Goal: Information Seeking & Learning: Learn about a topic

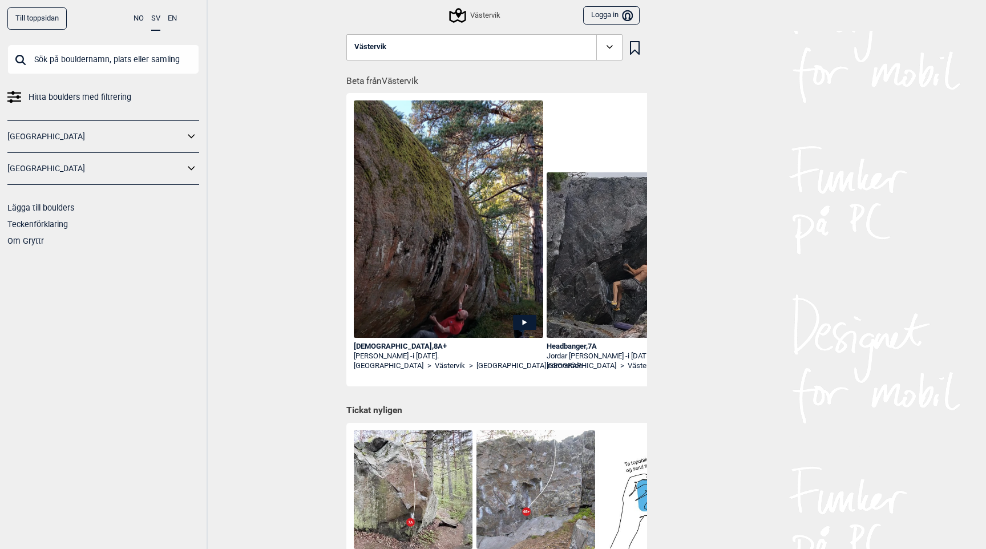
click at [460, 11] on icon at bounding box center [457, 15] width 17 height 15
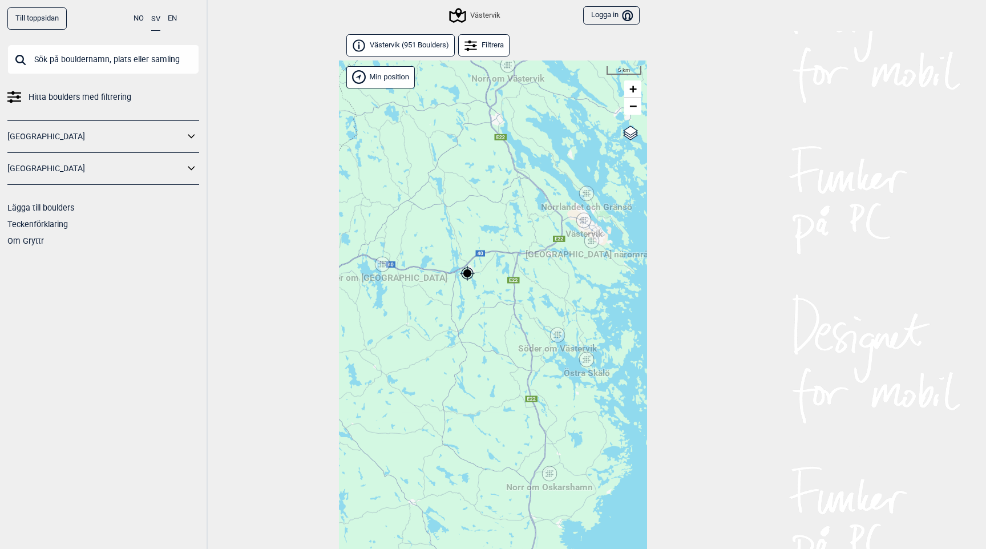
drag, startPoint x: 449, startPoint y: 314, endPoint x: 445, endPoint y: 206, distance: 108.5
click at [445, 206] on div "Hallingdal Stange [GEOGRAPHIC_DATA] syd [GEOGRAPHIC_DATA] og omegn [GEOGRAPHIC_…" at bounding box center [493, 319] width 308 height 518
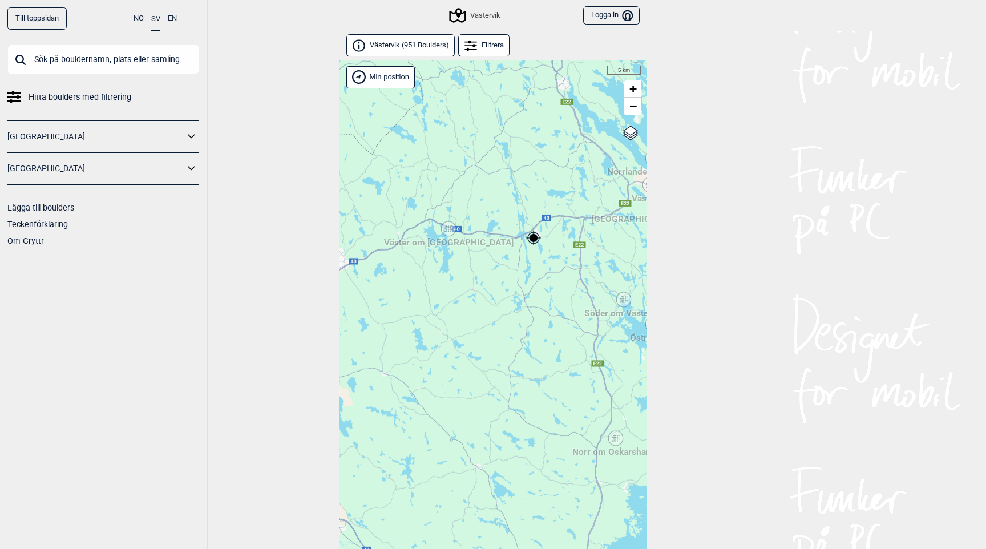
drag, startPoint x: 435, startPoint y: 295, endPoint x: 501, endPoint y: 261, distance: 74.0
click at [501, 261] on div "Hallingdal Stange [GEOGRAPHIC_DATA] syd [GEOGRAPHIC_DATA] og omegn [GEOGRAPHIC_…" at bounding box center [493, 319] width 308 height 518
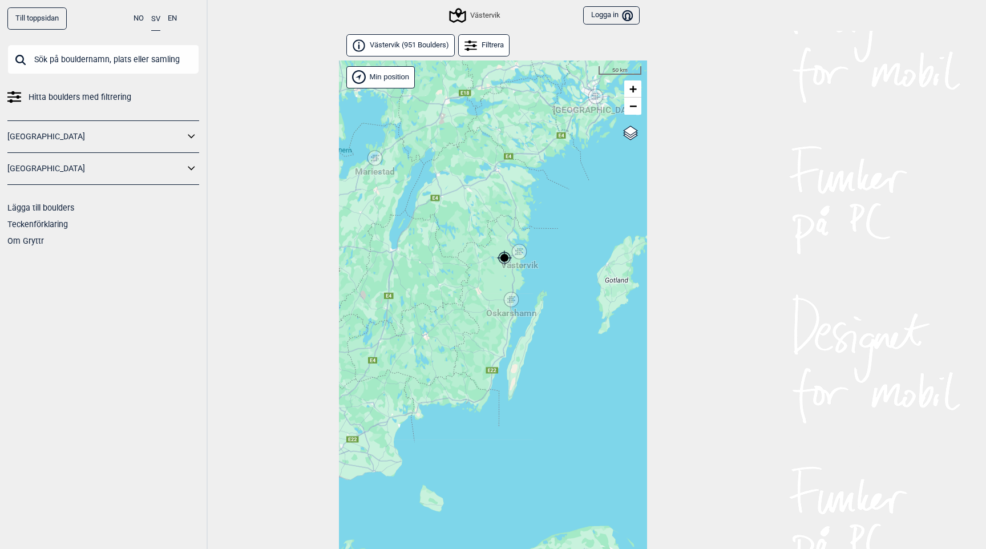
drag, startPoint x: 280, startPoint y: 314, endPoint x: 280, endPoint y: 271, distance: 42.8
click at [280, 272] on div "Till toppsidan NO SV EN Hitta boulders med filtrering [GEOGRAPHIC_DATA] [GEOGRA…" at bounding box center [493, 274] width 986 height 549
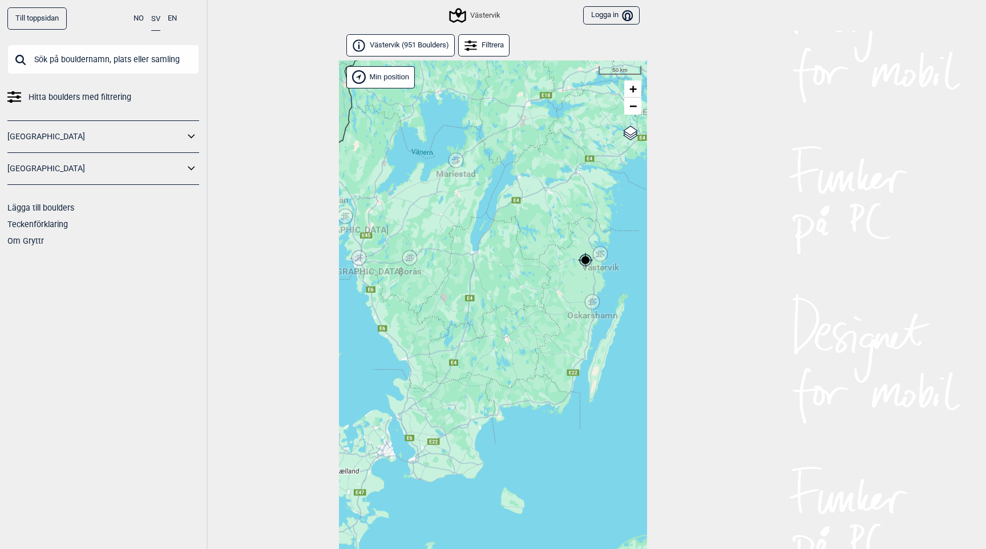
drag, startPoint x: 488, startPoint y: 295, endPoint x: 568, endPoint y: 297, distance: 80.5
click at [568, 297] on div "Hallingdal Stange [GEOGRAPHIC_DATA] syd [GEOGRAPHIC_DATA] og omegn [GEOGRAPHIC_…" at bounding box center [493, 319] width 308 height 518
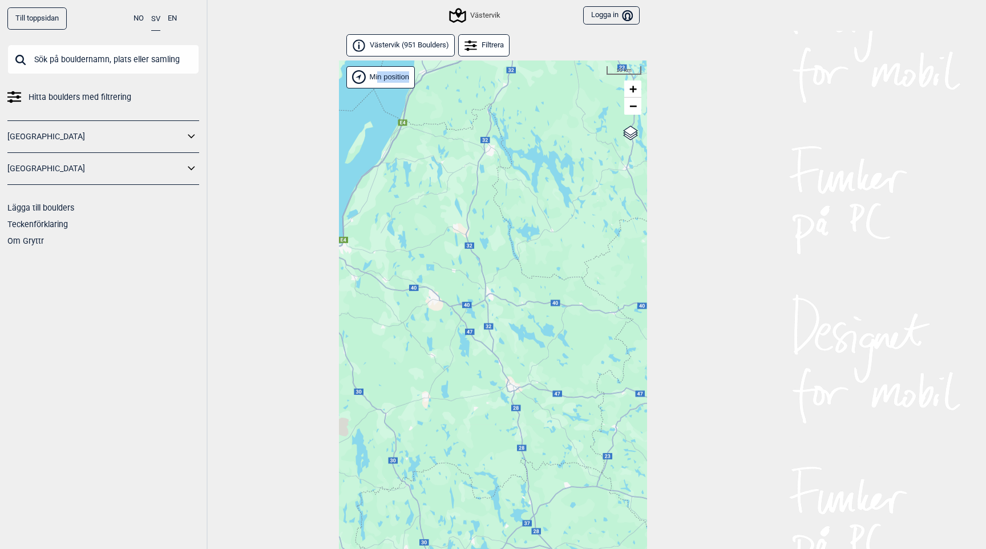
drag, startPoint x: 583, startPoint y: 284, endPoint x: 345, endPoint y: 281, distance: 237.4
click at [345, 281] on div "Hallingdal Stange [GEOGRAPHIC_DATA] syd [GEOGRAPHIC_DATA] og omegn [GEOGRAPHIC_…" at bounding box center [493, 319] width 308 height 518
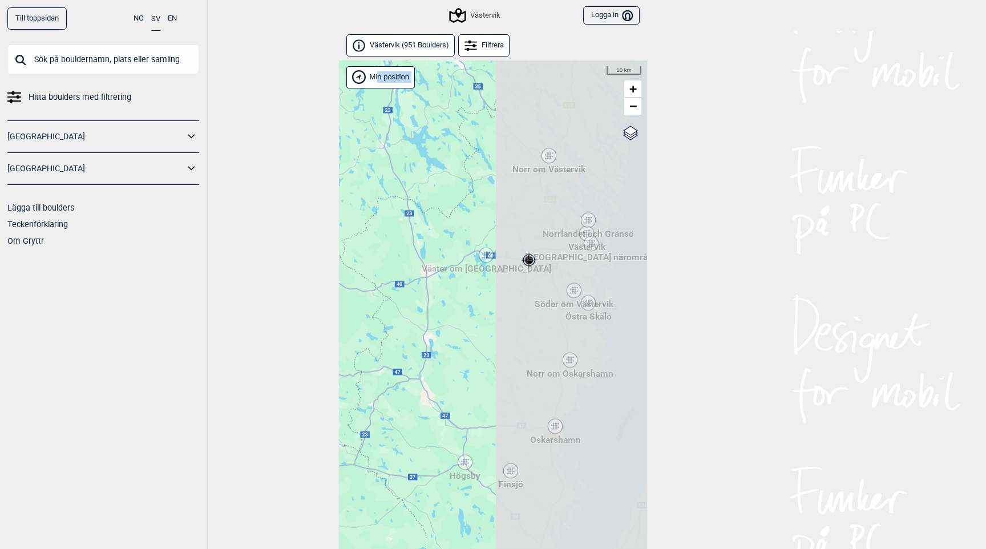
drag, startPoint x: 535, startPoint y: 313, endPoint x: 292, endPoint y: 291, distance: 244.1
click at [292, 291] on div "Till toppsidan NO SV EN Hitta boulders med filtrering [GEOGRAPHIC_DATA] [GEOGRA…" at bounding box center [493, 274] width 986 height 549
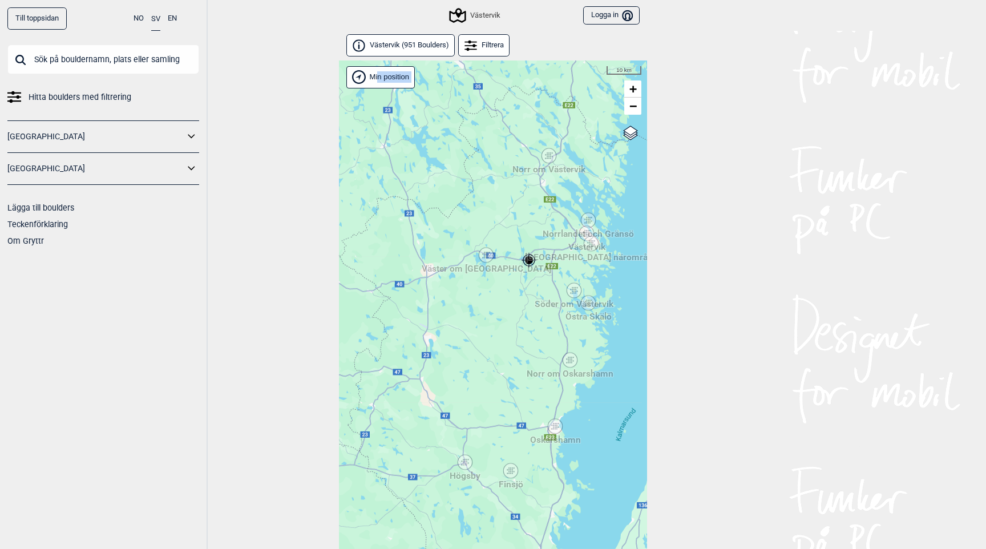
click at [451, 279] on div "Hallingdal Stange [GEOGRAPHIC_DATA] syd [GEOGRAPHIC_DATA] og omegn [GEOGRAPHIC_…" at bounding box center [493, 319] width 308 height 518
click at [382, 74] on div "Min position" at bounding box center [380, 77] width 68 height 22
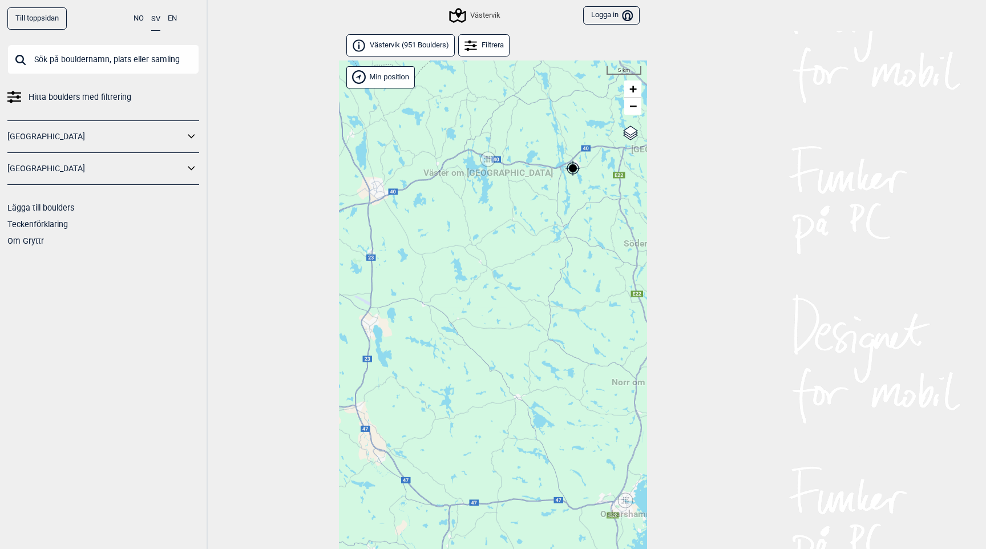
click at [574, 166] on circle at bounding box center [573, 168] width 8 height 8
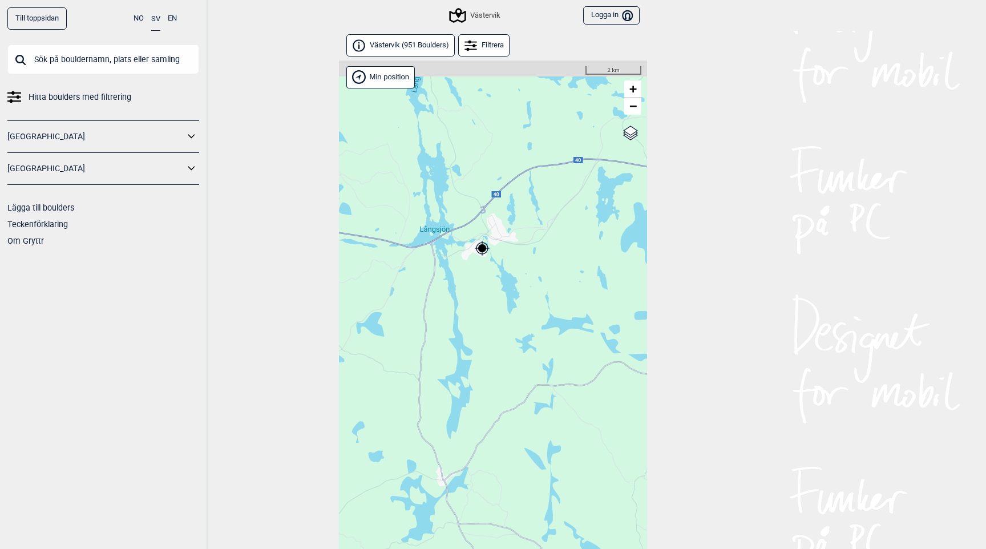
drag, startPoint x: 573, startPoint y: 166, endPoint x: 478, endPoint y: 319, distance: 180.7
click at [478, 319] on div "Hallingdal Stange [GEOGRAPHIC_DATA] syd [GEOGRAPHIC_DATA] og omegn [GEOGRAPHIC_…" at bounding box center [493, 319] width 308 height 518
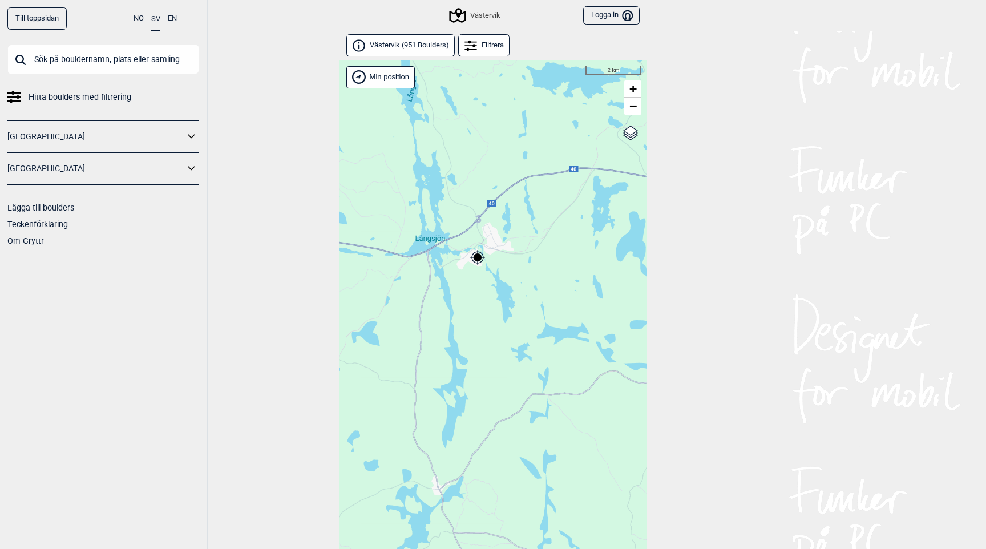
click at [557, 271] on div "Hallingdal Stange [GEOGRAPHIC_DATA] syd [GEOGRAPHIC_DATA] og omegn [GEOGRAPHIC_…" at bounding box center [493, 319] width 308 height 518
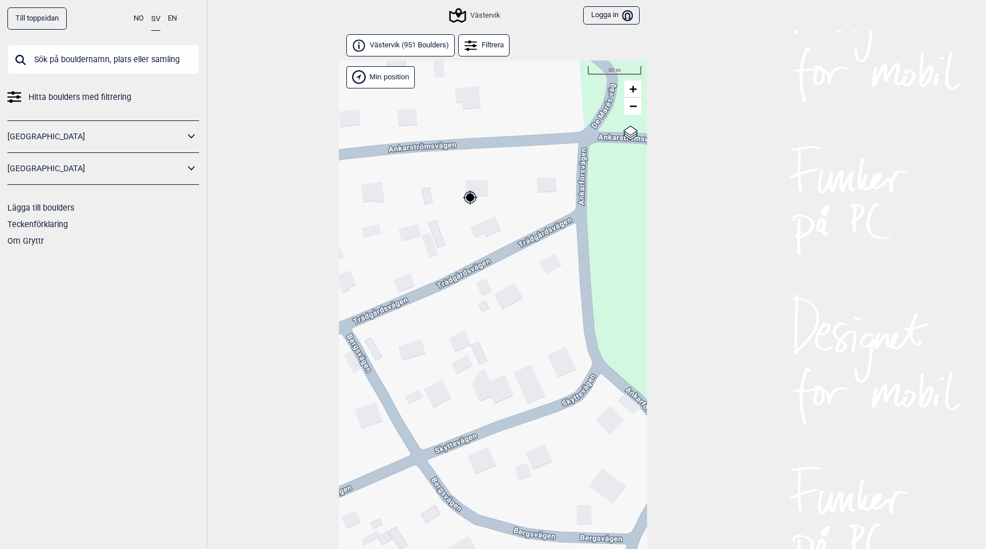
click at [399, 73] on div "Min position" at bounding box center [380, 77] width 68 height 22
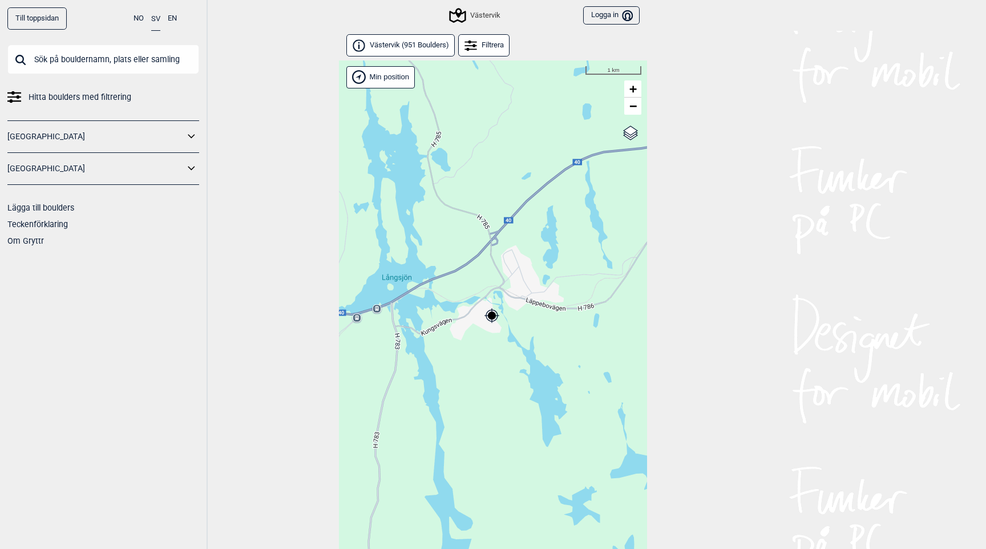
click at [399, 73] on div "Min position" at bounding box center [380, 77] width 68 height 22
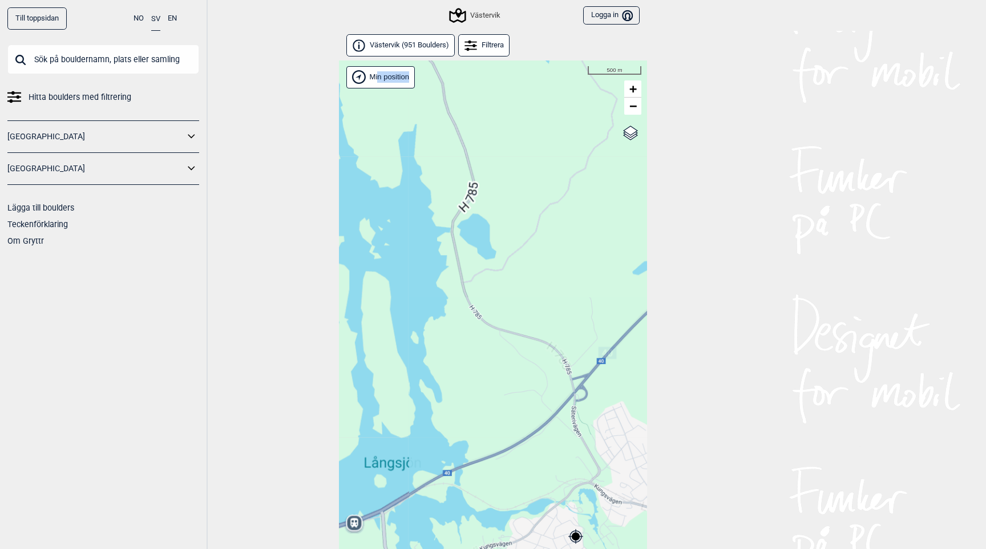
click at [399, 73] on div "Min position" at bounding box center [380, 77] width 68 height 22
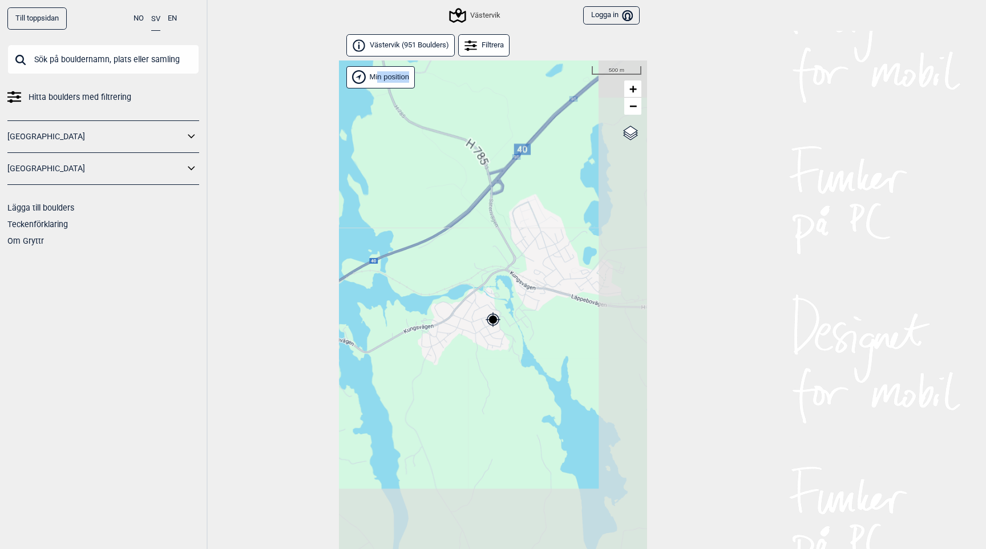
click at [399, 73] on div "Min position" at bounding box center [380, 77] width 68 height 22
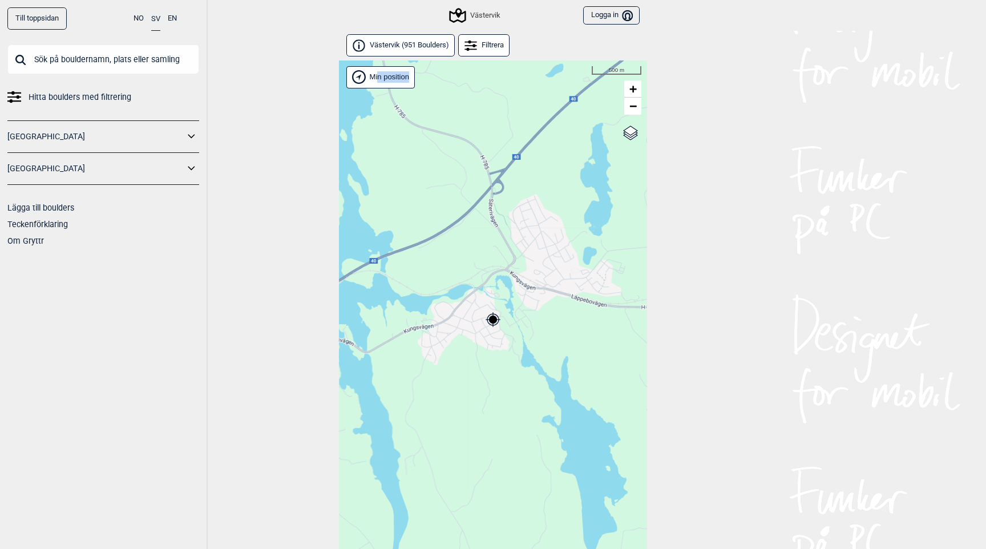
click at [399, 73] on div "Min position" at bounding box center [380, 77] width 68 height 22
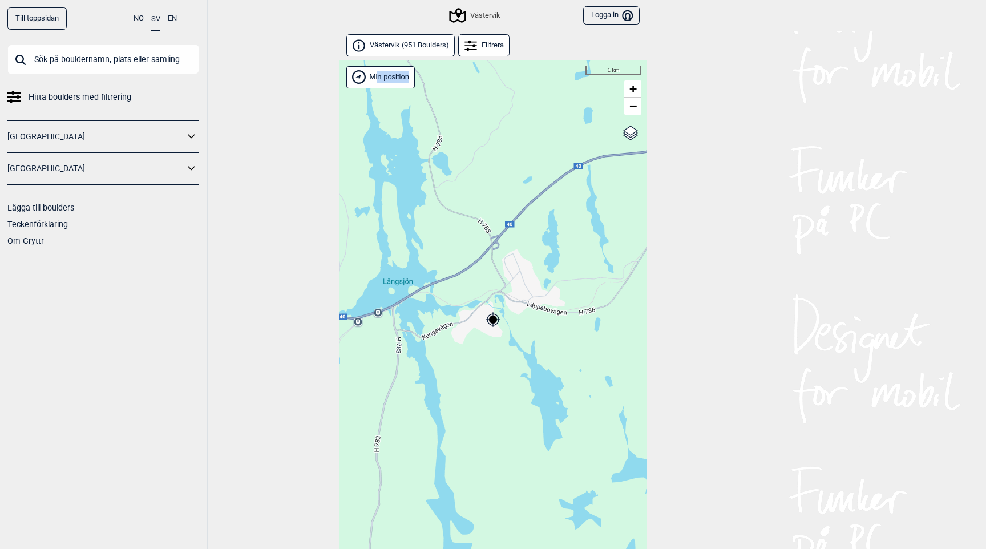
click at [399, 73] on div "Min position" at bounding box center [380, 77] width 68 height 22
click at [533, 343] on div "Hallingdal Stange [GEOGRAPHIC_DATA] syd [GEOGRAPHIC_DATA] og omegn [GEOGRAPHIC_…" at bounding box center [493, 319] width 308 height 518
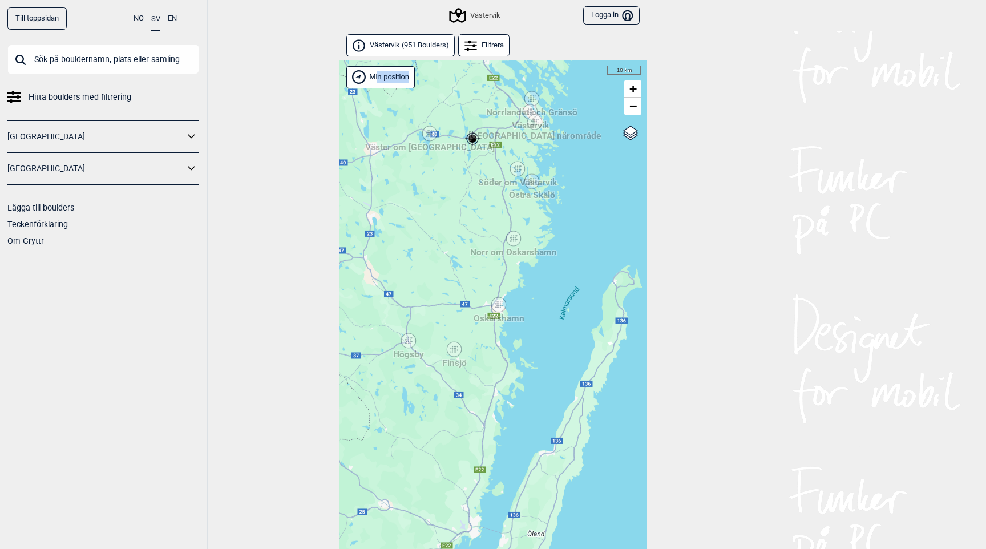
drag, startPoint x: 504, startPoint y: 321, endPoint x: 482, endPoint y: 199, distance: 124.1
click at [482, 199] on div "Hallingdal Stange [GEOGRAPHIC_DATA] syd [GEOGRAPHIC_DATA] og omegn [GEOGRAPHIC_…" at bounding box center [493, 319] width 308 height 518
click at [453, 352] on div "Finsjö" at bounding box center [454, 348] width 7 height 7
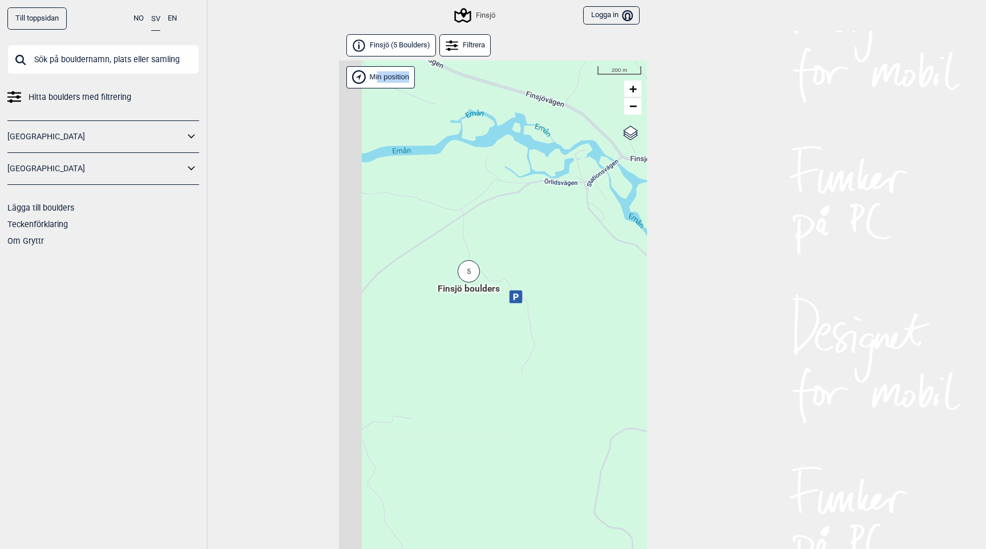
drag, startPoint x: 431, startPoint y: 342, endPoint x: 544, endPoint y: 289, distance: 125.1
click at [544, 289] on div "Hallingdal Stange [GEOGRAPHIC_DATA] syd [GEOGRAPHIC_DATA] og omegn [GEOGRAPHIC_…" at bounding box center [493, 319] width 308 height 518
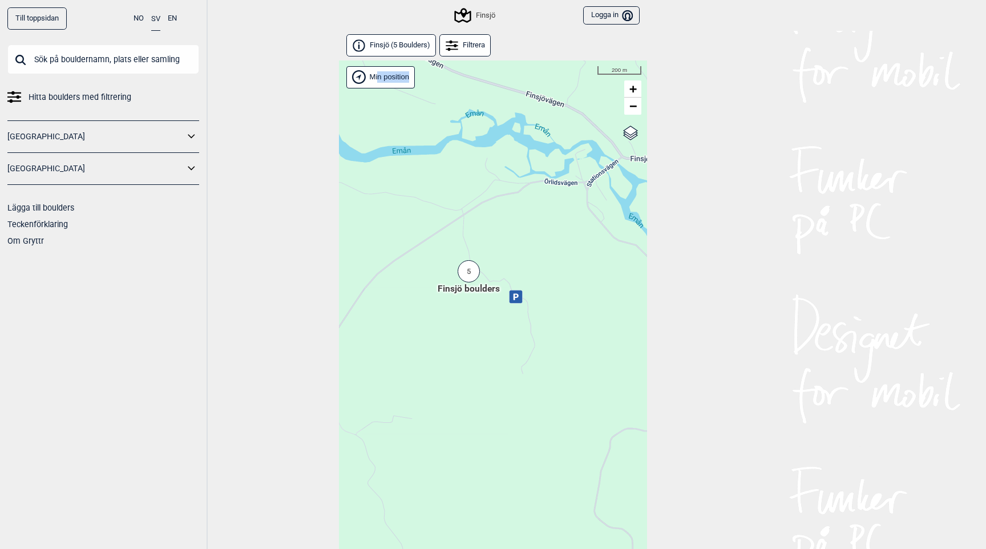
click at [477, 269] on div "5" at bounding box center [469, 271] width 22 height 22
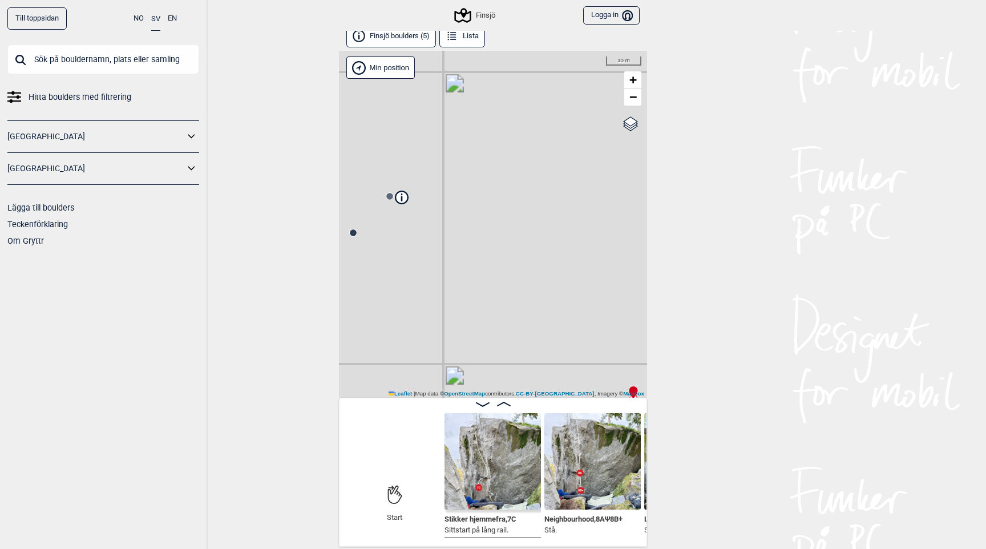
scroll to position [0, 90]
click at [479, 466] on img at bounding box center [492, 461] width 96 height 96
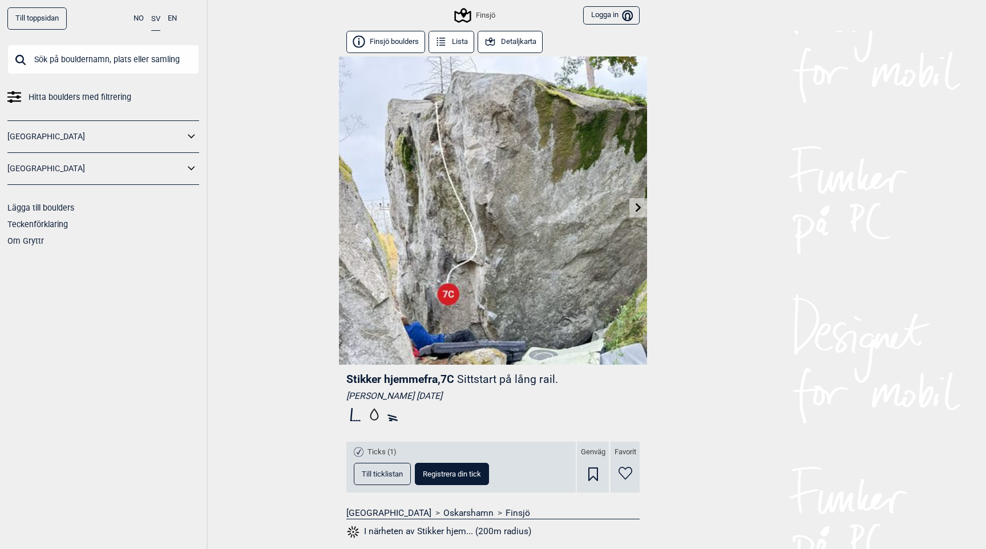
click at [638, 205] on icon at bounding box center [639, 207] width 6 height 9
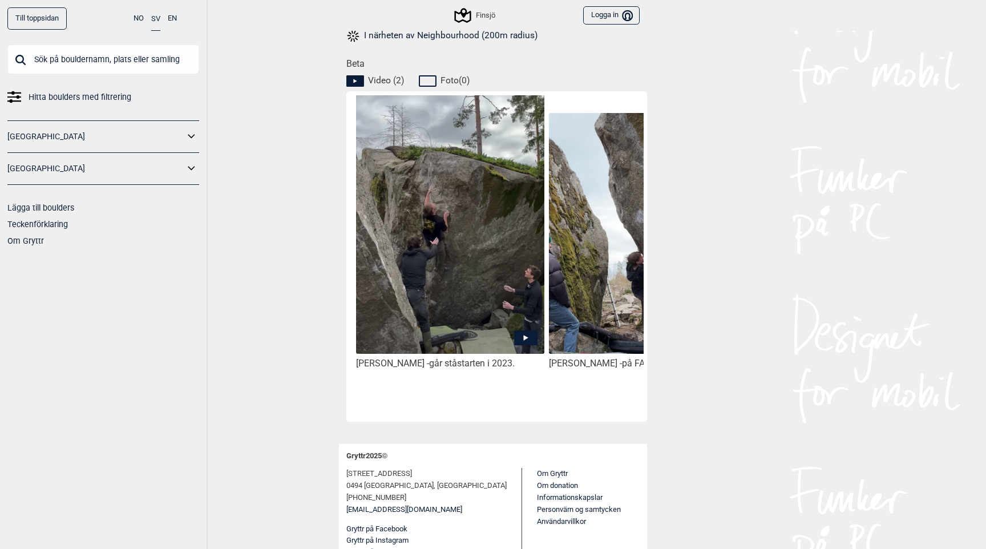
scroll to position [497, 0]
click at [530, 338] on icon at bounding box center [525, 337] width 23 height 15
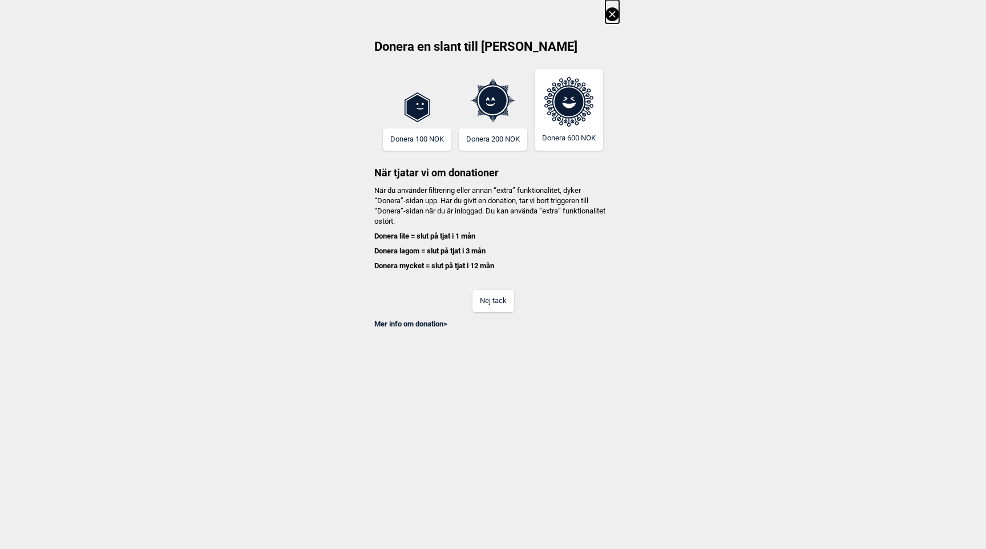
click at [501, 295] on button "Nej tack" at bounding box center [494, 301] width 42 height 22
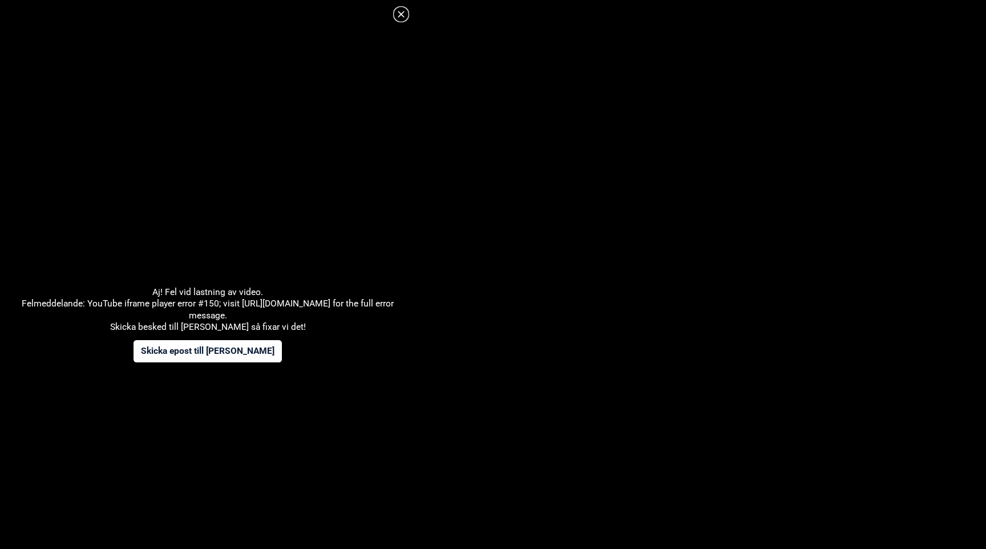
click at [404, 17] on icon at bounding box center [401, 14] width 14 height 14
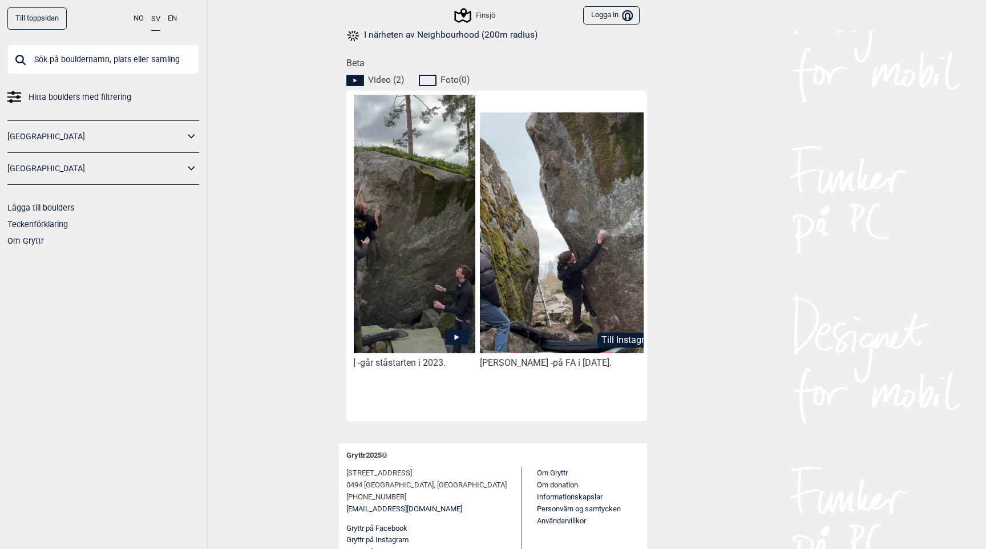
scroll to position [0, 96]
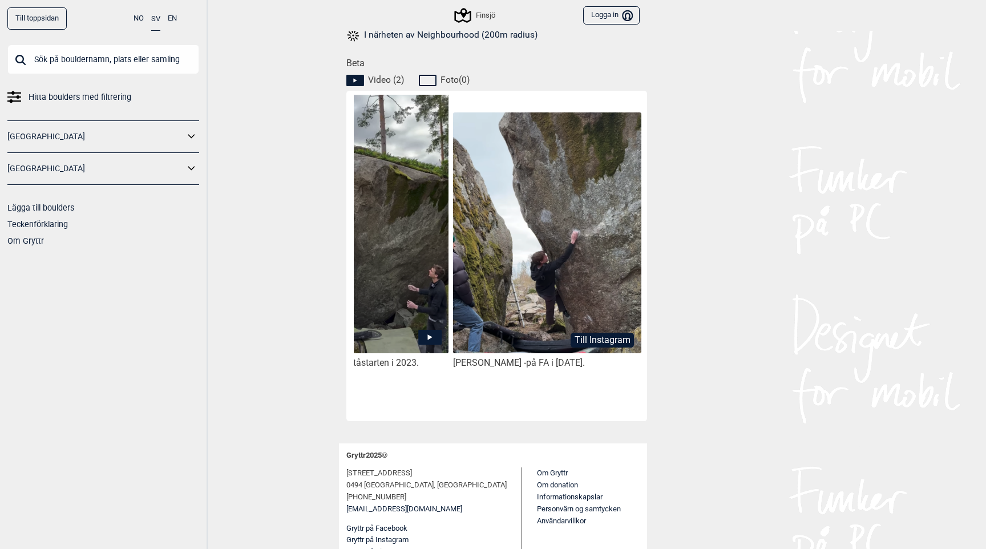
click at [595, 302] on img at bounding box center [547, 232] width 188 height 241
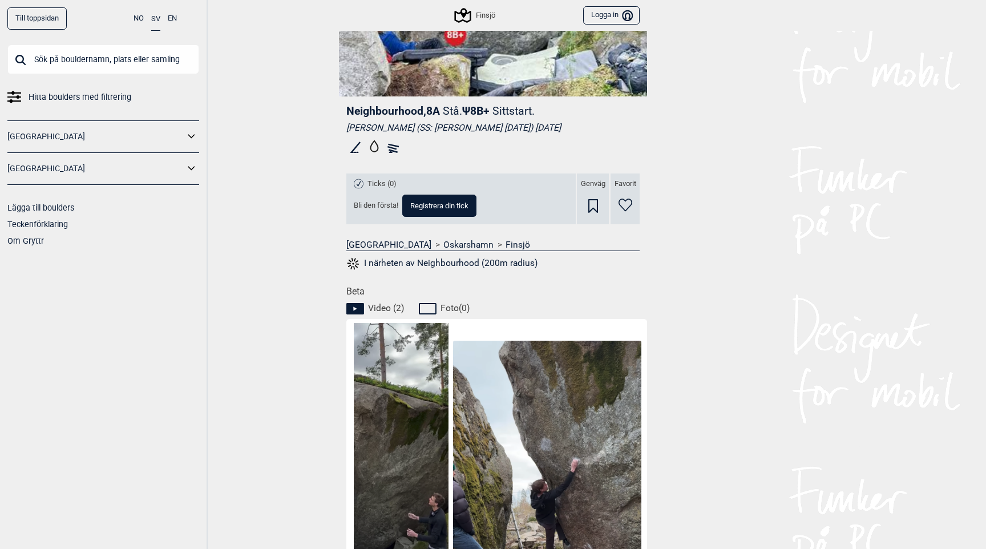
scroll to position [0, 0]
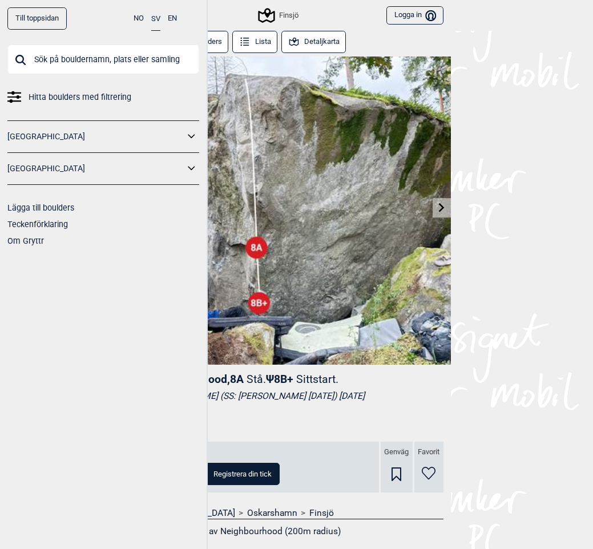
click at [443, 209] on icon at bounding box center [441, 207] width 9 height 9
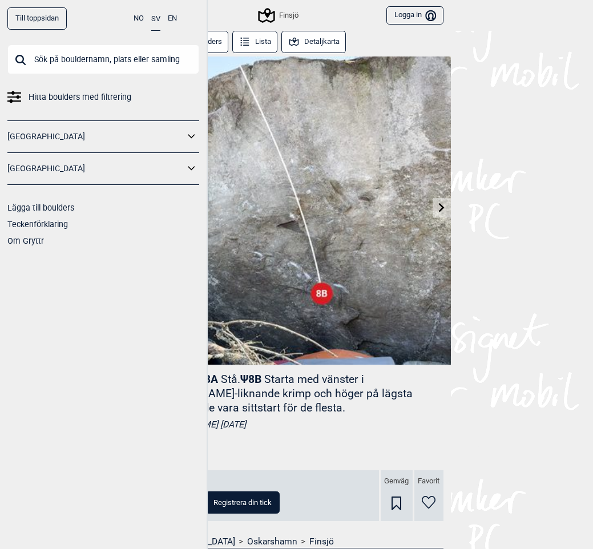
click at [514, 268] on div "Till toppsidan NO SV EN Hitta boulders med filtrering [GEOGRAPHIC_DATA] [GEOGRA…" at bounding box center [296, 274] width 593 height 549
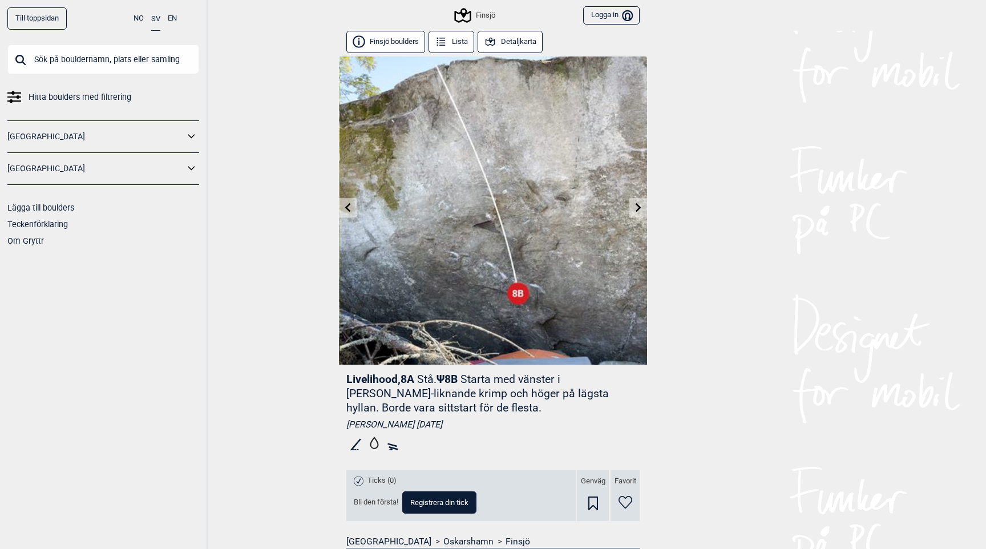
click at [636, 205] on icon at bounding box center [638, 207] width 9 height 9
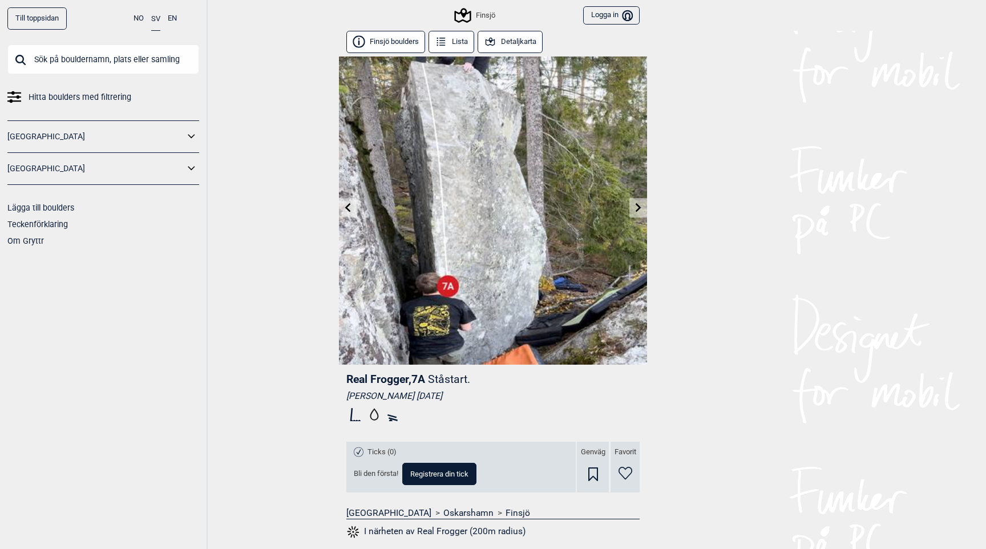
click at [636, 205] on icon at bounding box center [638, 207] width 9 height 9
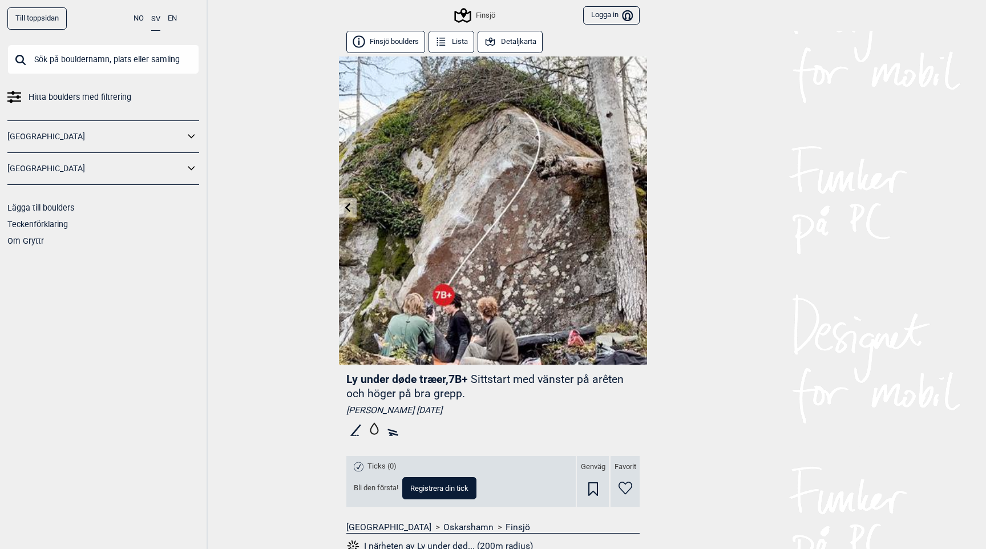
click at [636, 205] on img at bounding box center [493, 211] width 308 height 308
click at [514, 39] on button "Detaljkarta" at bounding box center [510, 42] width 65 height 22
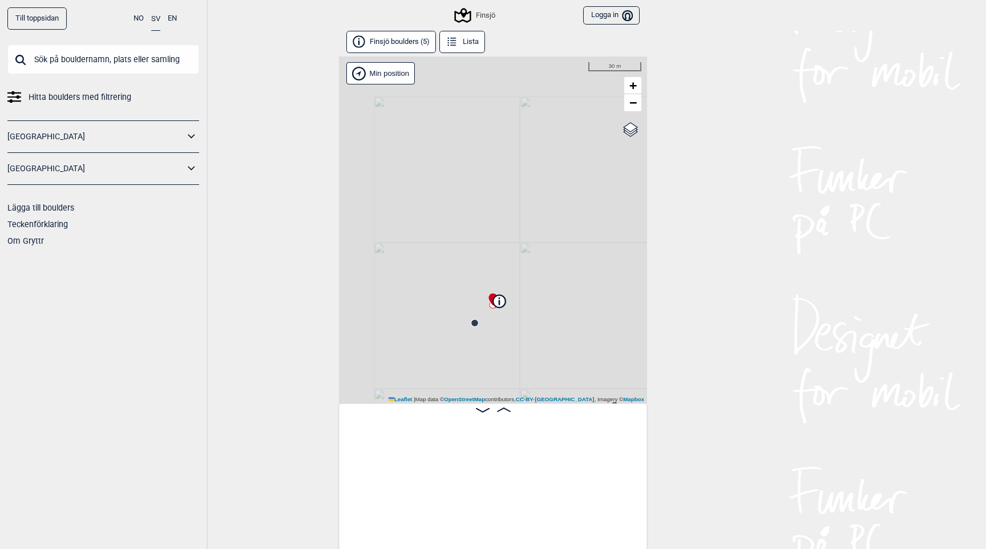
scroll to position [0, 482]
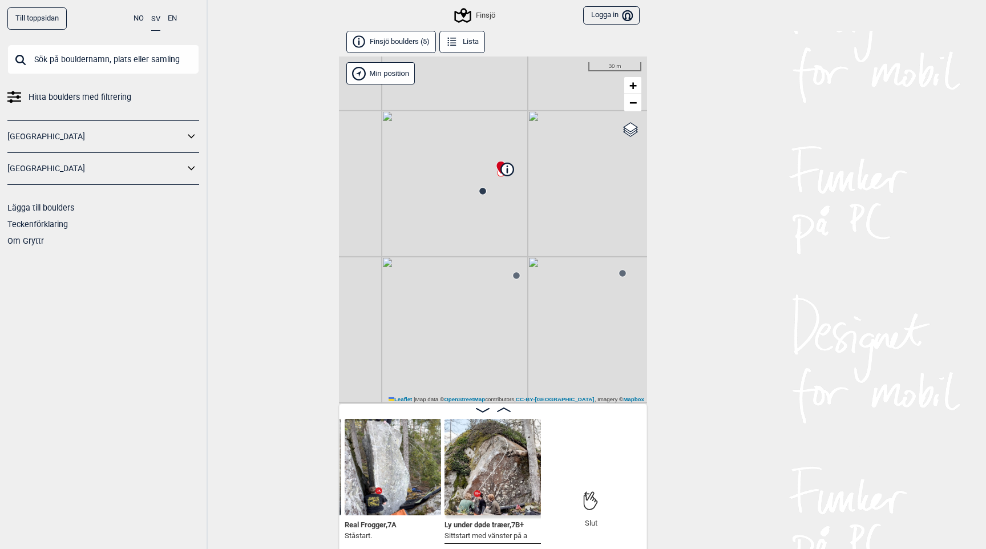
drag, startPoint x: 524, startPoint y: 315, endPoint x: 532, endPoint y: 184, distance: 130.9
click at [532, 184] on div "Finsjö Brukerens posisjon Min position 30 m + − OpenStreetMap Google satellite …" at bounding box center [493, 230] width 308 height 347
click at [481, 192] on circle at bounding box center [482, 191] width 7 height 7
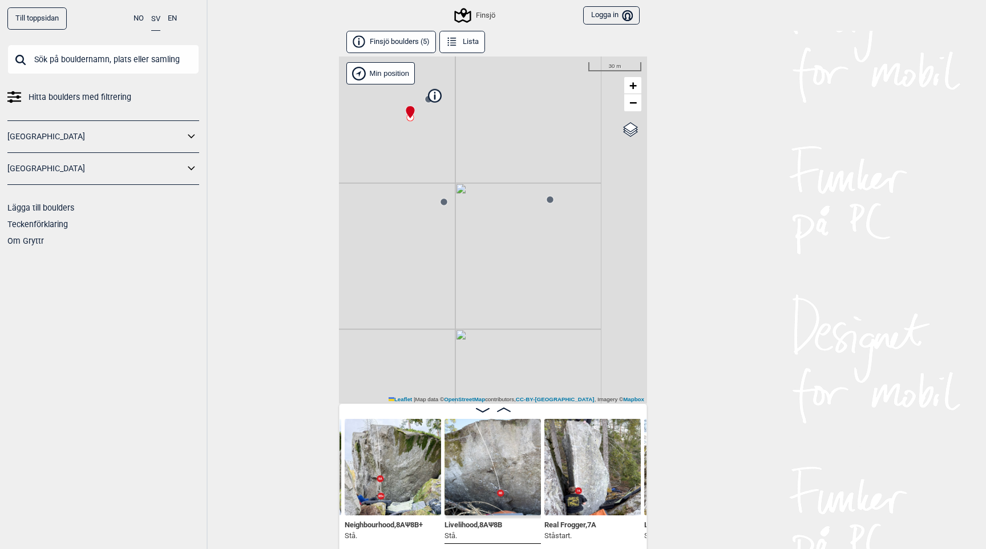
drag, startPoint x: 506, startPoint y: 260, endPoint x: 433, endPoint y: 187, distance: 103.3
click at [433, 187] on div "Finsjö Brukerens posisjon Min position 30 m + − OpenStreetMap Google satellite …" at bounding box center [493, 230] width 308 height 347
click at [446, 201] on circle at bounding box center [444, 202] width 7 height 7
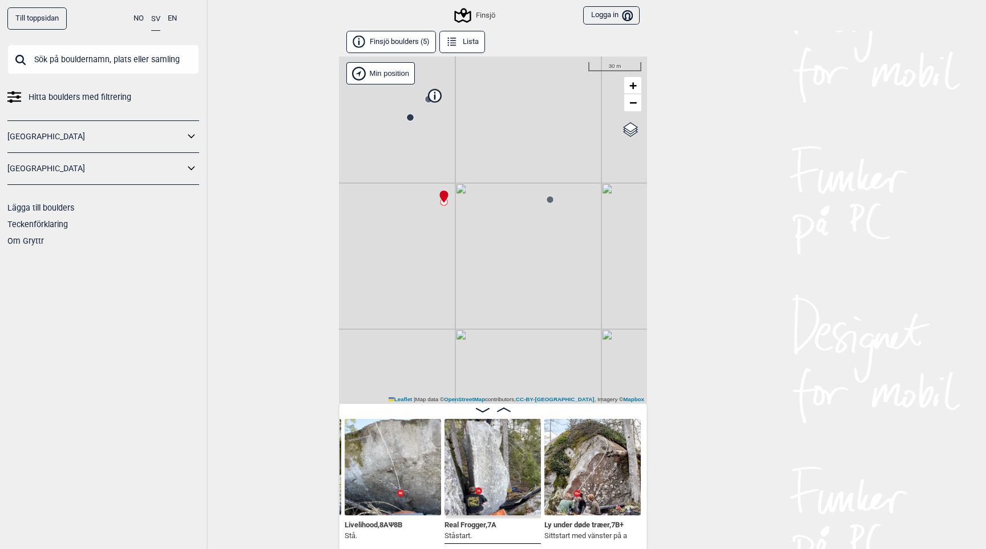
click at [547, 199] on circle at bounding box center [550, 199] width 7 height 7
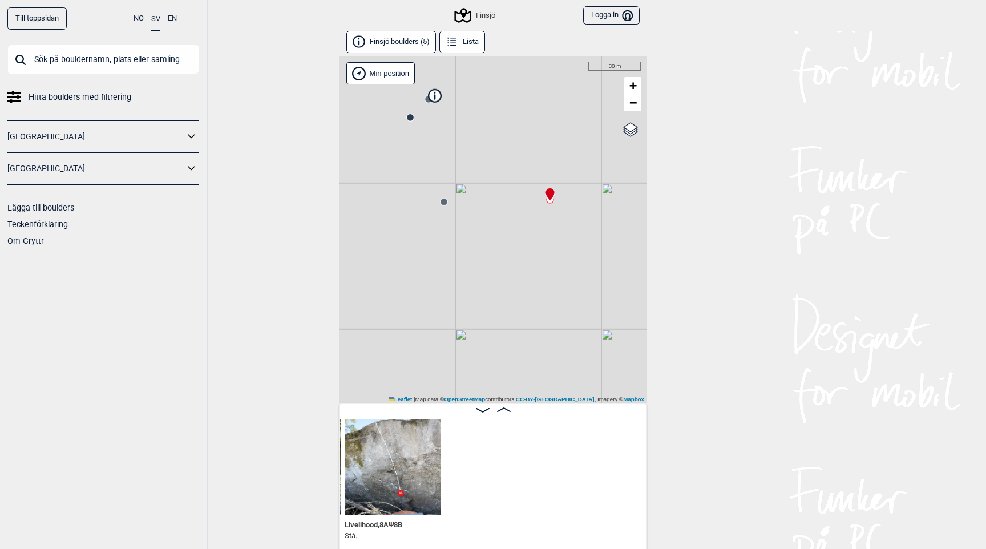
scroll to position [0, 90]
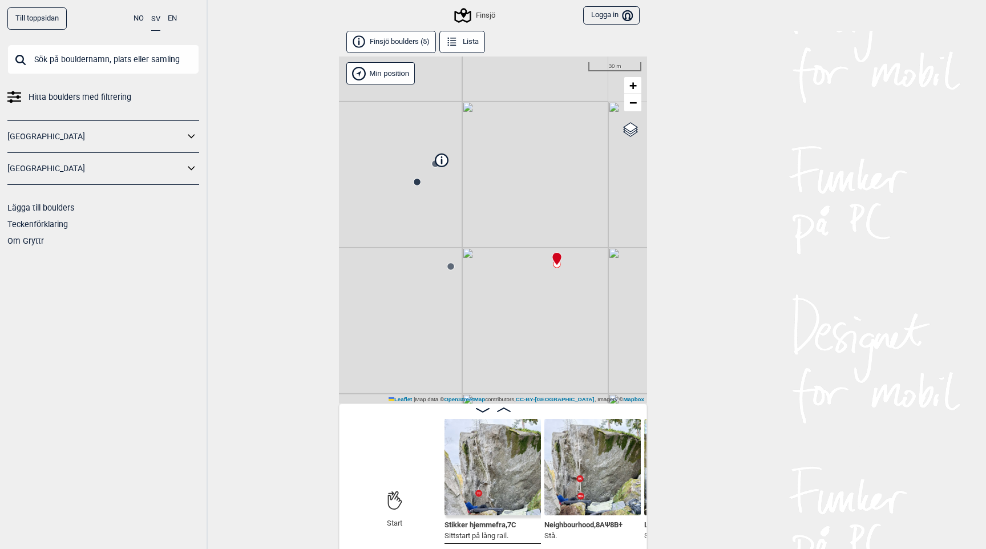
drag, startPoint x: 460, startPoint y: 170, endPoint x: 467, endPoint y: 235, distance: 64.9
click at [467, 235] on div "[PERSON_NAME] posisjon Min position 30 m + − OpenStreetMap Google satellite Lea…" at bounding box center [493, 230] width 308 height 347
drag, startPoint x: 418, startPoint y: 474, endPoint x: 352, endPoint y: 474, distance: 66.2
click at [352, 474] on div "Start Start Stikker hjemmefra , 7C Sittstart på lång rail. Neighbourhood , 8A Ψ…" at bounding box center [692, 482] width 885 height 126
click at [402, 490] on div "Start" at bounding box center [394, 507] width 96 height 43
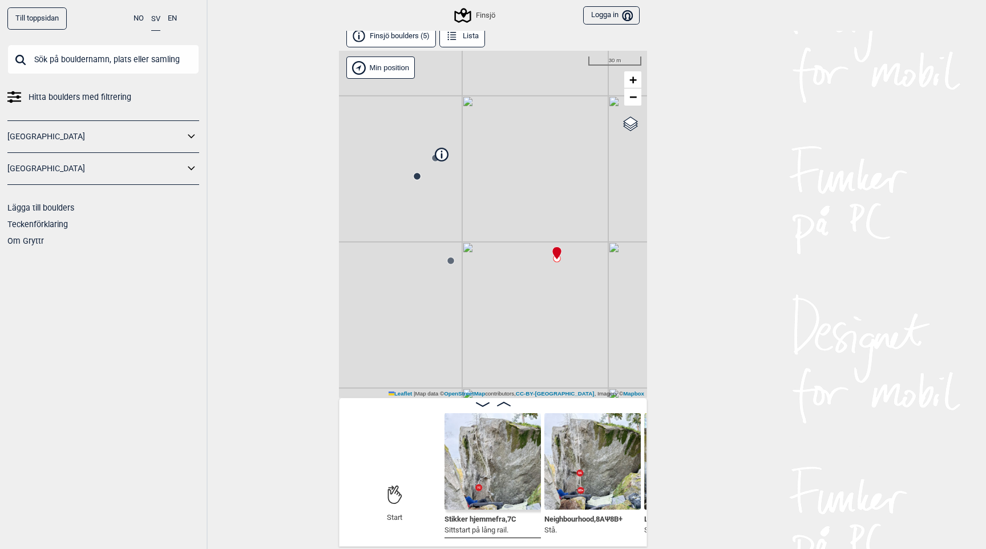
scroll to position [0, 0]
